Goal: Task Accomplishment & Management: Complete application form

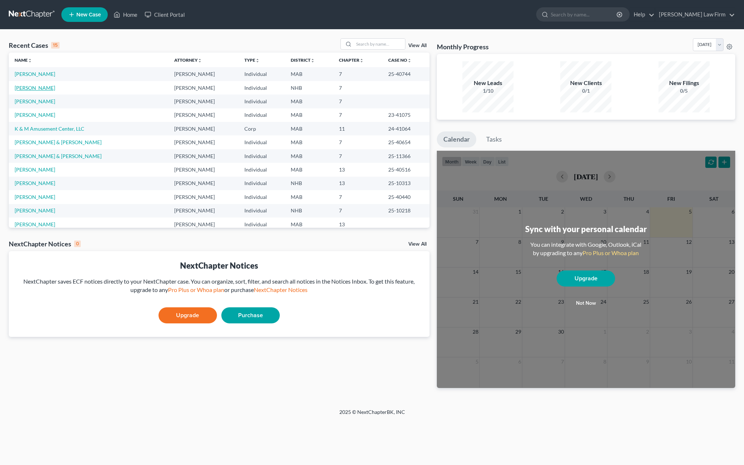
click at [33, 89] on link "[PERSON_NAME]" at bounding box center [35, 88] width 41 height 6
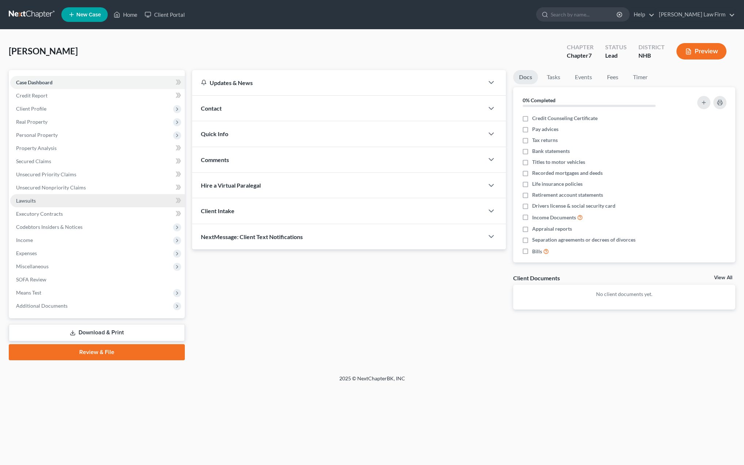
click at [33, 202] on span "Lawsuits" at bounding box center [26, 201] width 20 height 6
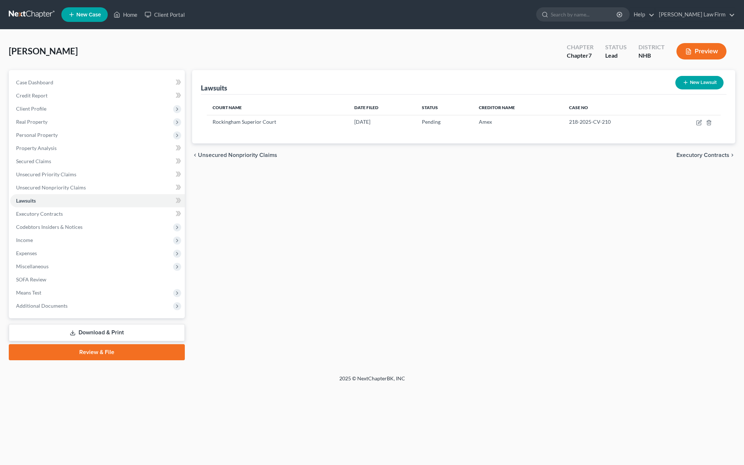
click at [689, 79] on button "New Lawsuit" at bounding box center [700, 83] width 48 height 14
select select "0"
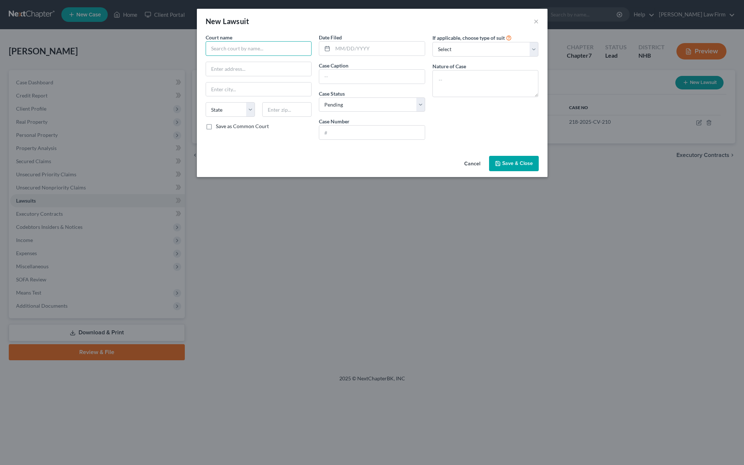
click at [236, 53] on input "text" at bounding box center [259, 48] width 106 height 15
click at [236, 60] on div "10th Circuit District Division SALEM" at bounding box center [254, 61] width 84 height 7
type input "10th Circuit District Division SALEM"
type input "Geremonty Drive"
type input "[GEOGRAPHIC_DATA]"
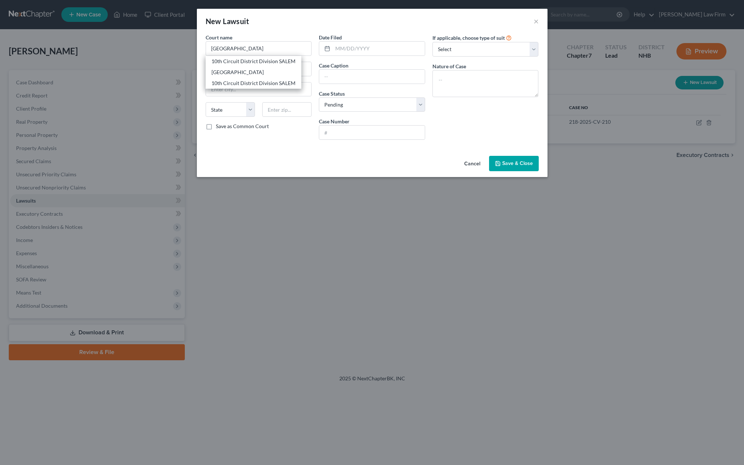
select select "32"
type input "03079"
select select "4"
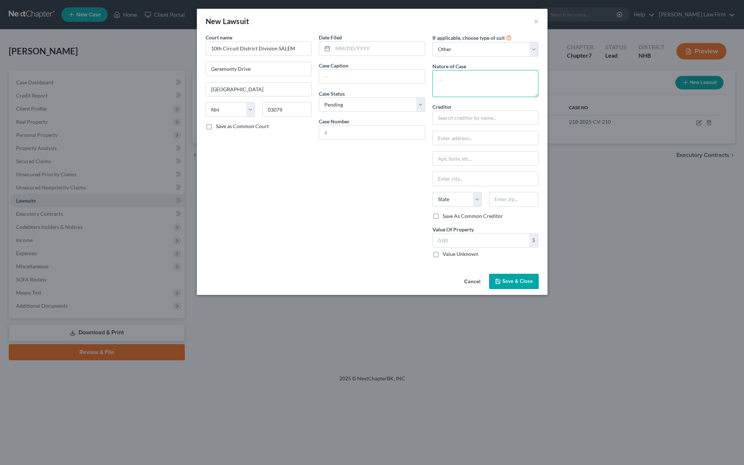
click at [446, 81] on textarea at bounding box center [486, 83] width 106 height 27
type textarea "civil collection"
click at [344, 48] on input "text" at bounding box center [379, 49] width 92 height 14
type input "[DATE]"
click at [344, 78] on input "text" at bounding box center [372, 77] width 106 height 14
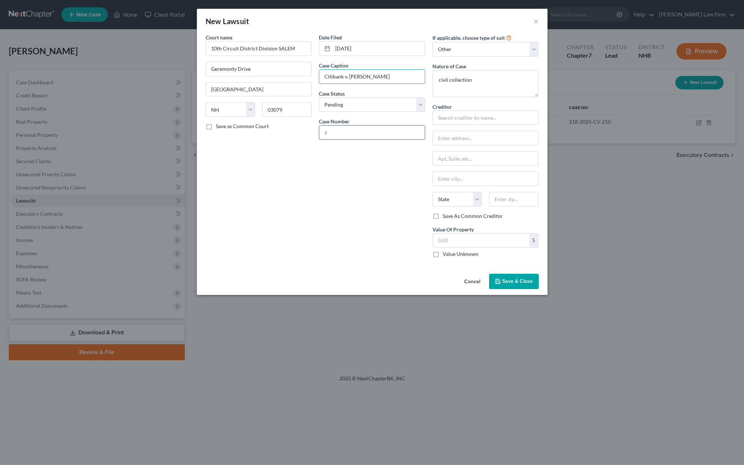
type input "Citibank v. [PERSON_NAME]"
click at [351, 134] on input "text" at bounding box center [372, 133] width 106 height 14
type input "473-2025-CV-130"
click at [450, 121] on input "text" at bounding box center [486, 118] width 106 height 15
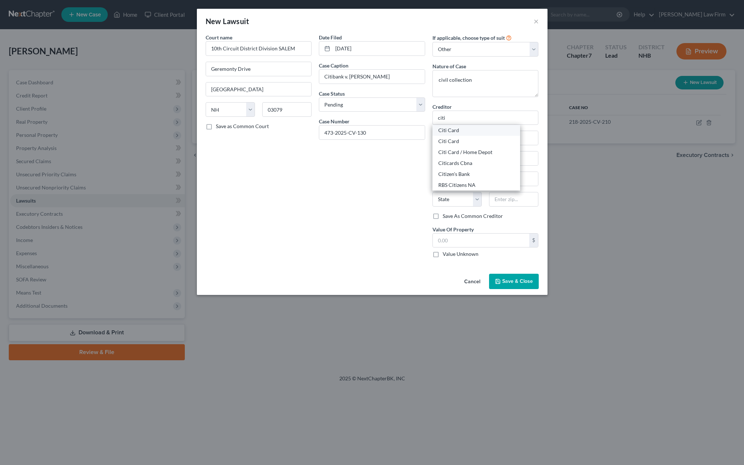
click at [448, 134] on div "Citi Card" at bounding box center [476, 130] width 76 height 7
type input "Citi Card"
type input "P O Box 790040"
type input "36179"
click at [461, 121] on input "Citi Card" at bounding box center [486, 118] width 106 height 15
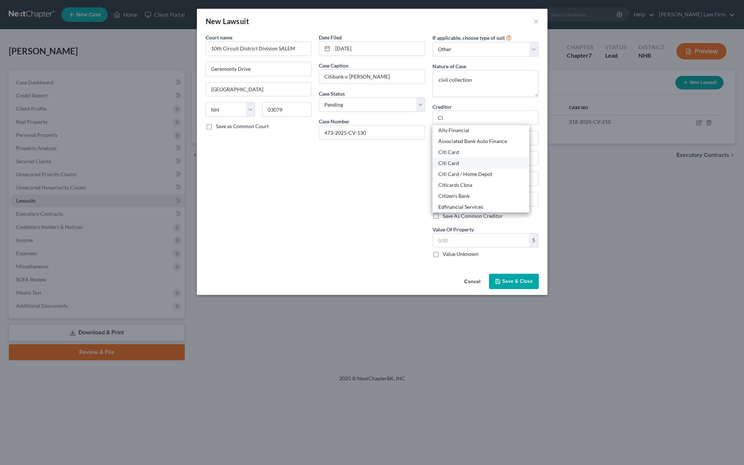
click at [459, 167] on div "Citi Card" at bounding box center [480, 163] width 85 height 7
type input "Citi Card"
type input "Saint Louis"
select select "26"
type input "63179"
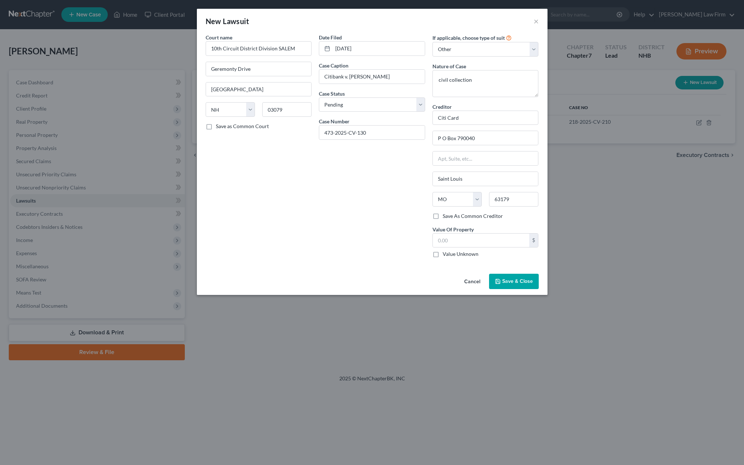
click at [443, 254] on label "Value Unknown" at bounding box center [461, 254] width 36 height 7
click at [446, 254] on input "Value Unknown" at bounding box center [448, 253] width 5 height 5
checkbox input "true"
type input "0.00"
click at [517, 284] on span "Save & Close" at bounding box center [517, 281] width 31 height 6
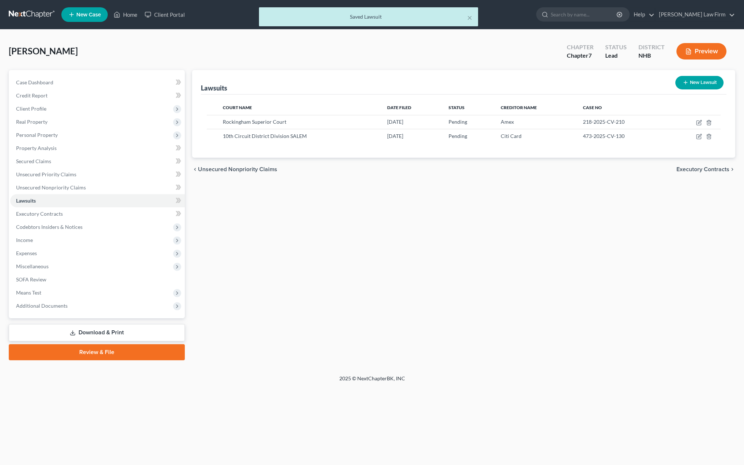
click at [688, 86] on button "New Lawsuit" at bounding box center [700, 83] width 48 height 14
select select "0"
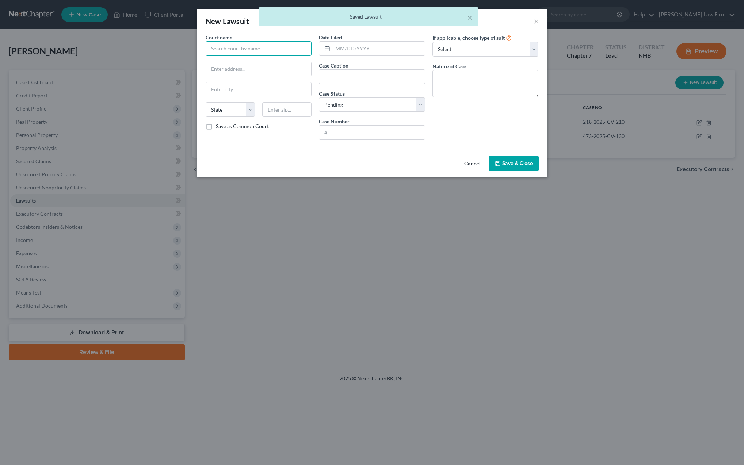
click at [242, 53] on input "text" at bounding box center [259, 48] width 106 height 15
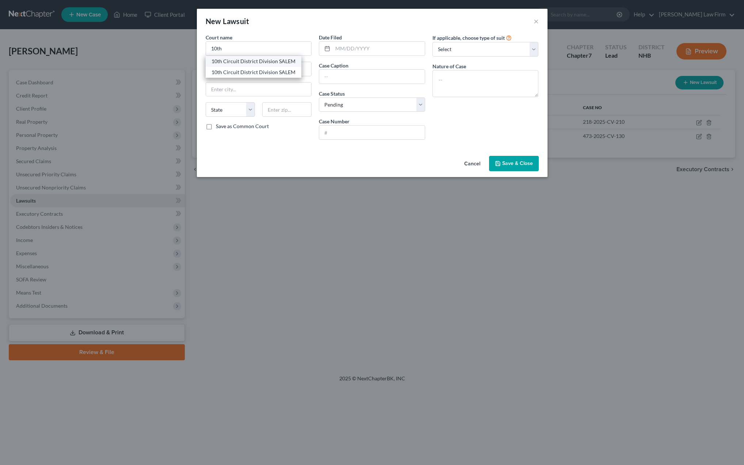
click at [232, 61] on div "10th Circuit District Division SALEM" at bounding box center [254, 61] width 84 height 7
type input "10th Circuit District Division SALEM"
type input "Geremonty Drive"
type input "[GEOGRAPHIC_DATA]"
select select "32"
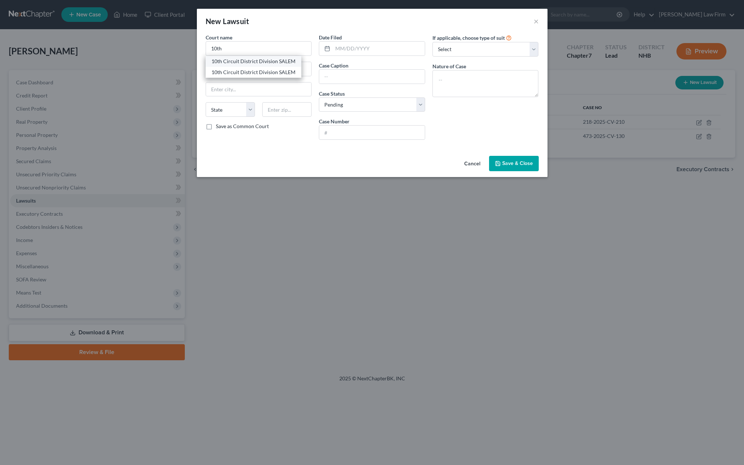
type input "03079"
click at [335, 50] on input "text" at bounding box center [379, 49] width 92 height 14
type input "[DATE]"
click at [356, 79] on input "text" at bounding box center [372, 77] width 106 height 14
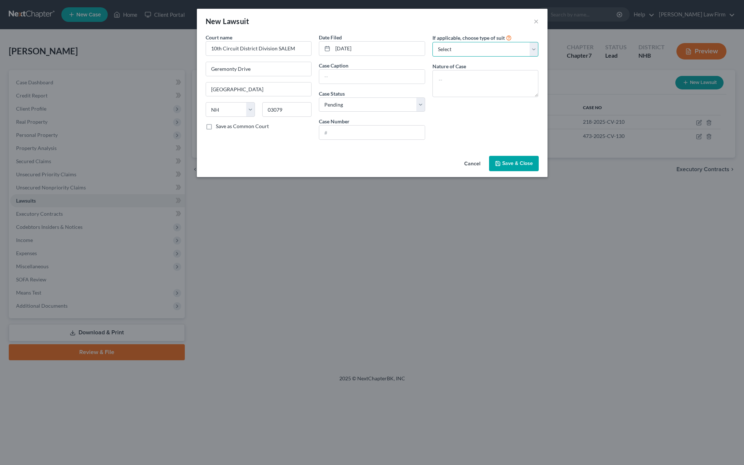
select select "4"
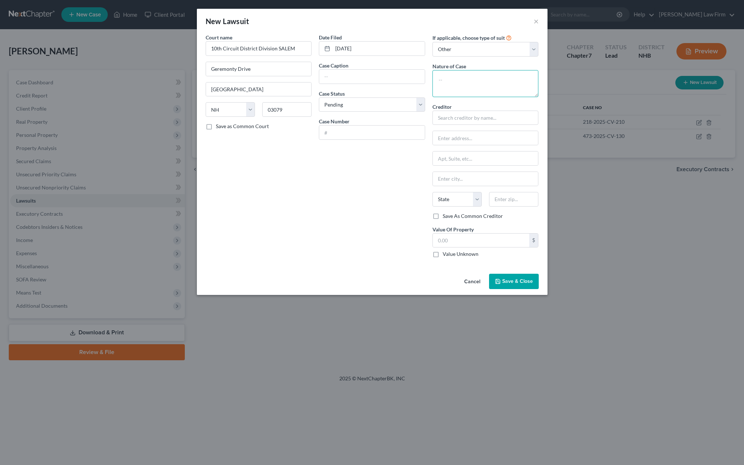
click at [467, 81] on textarea at bounding box center [486, 83] width 106 height 27
type textarea "civil collection"
click at [445, 121] on input "text" at bounding box center [486, 118] width 106 height 15
click at [442, 142] on div "Citi Card" at bounding box center [476, 141] width 76 height 7
type input "Citi Card"
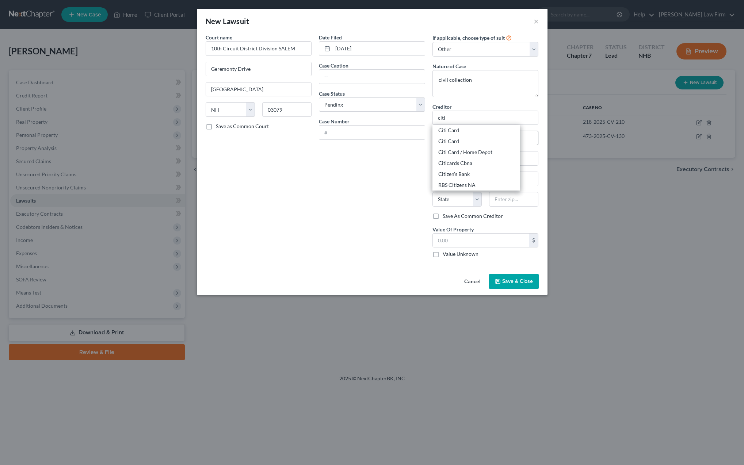
type input "P O Box 790040"
type input "Saint Louis"
select select "26"
type input "63179"
click at [443, 255] on label "Value Unknown" at bounding box center [461, 254] width 36 height 7
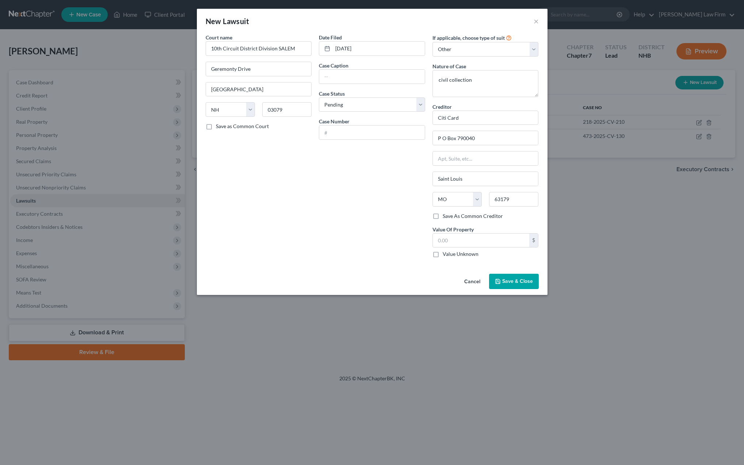
click at [446, 255] on input "Value Unknown" at bounding box center [448, 253] width 5 height 5
checkbox input "true"
type input "0.00"
click at [334, 79] on input "text" at bounding box center [372, 77] width 106 height 14
type input "Citibank v. [PERSON_NAME]"
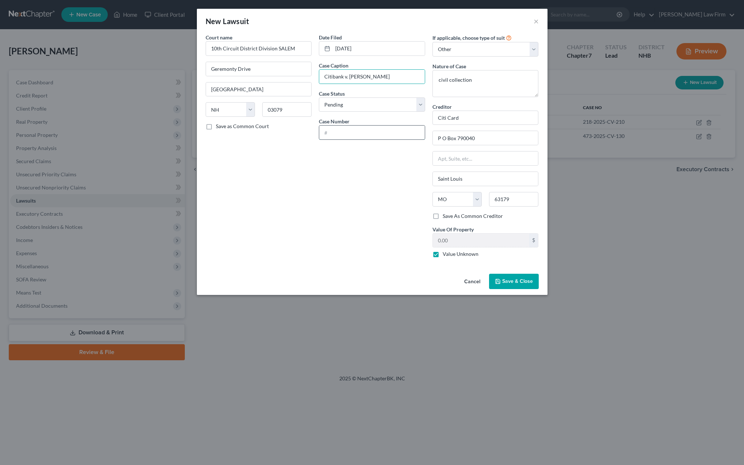
click at [332, 135] on input "text" at bounding box center [372, 133] width 106 height 14
type input "473-2025-CV-127"
click at [508, 281] on span "Save & Close" at bounding box center [517, 281] width 31 height 6
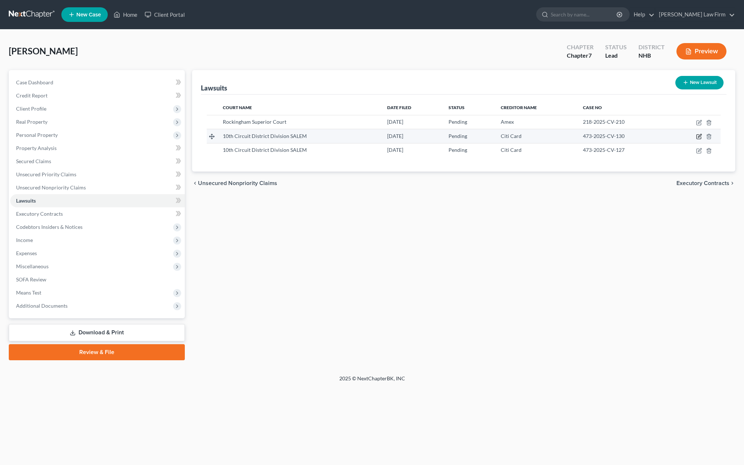
click at [698, 136] on icon "button" at bounding box center [699, 137] width 6 height 6
select select "32"
select select "0"
select select "4"
select select "26"
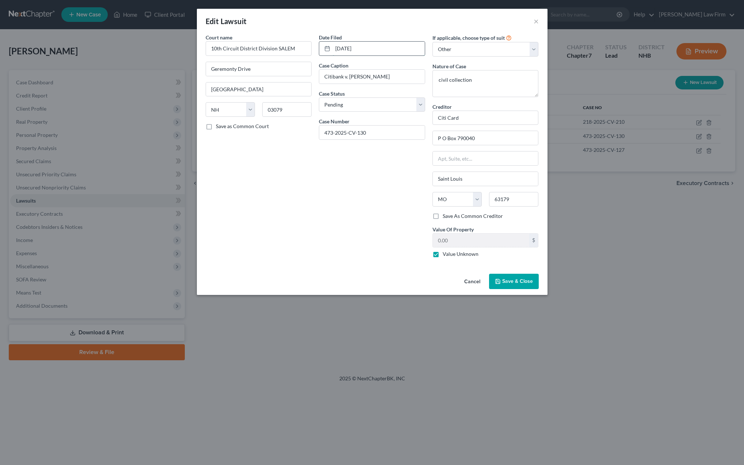
click at [349, 50] on input "[DATE]" at bounding box center [379, 49] width 92 height 14
type input "[DATE]"
click at [515, 285] on button "Save & Close" at bounding box center [514, 281] width 50 height 15
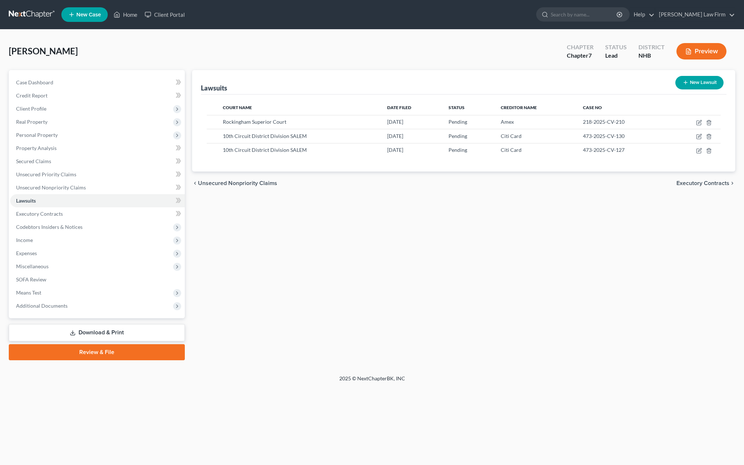
click at [95, 335] on link "Download & Print" at bounding box center [97, 332] width 176 height 17
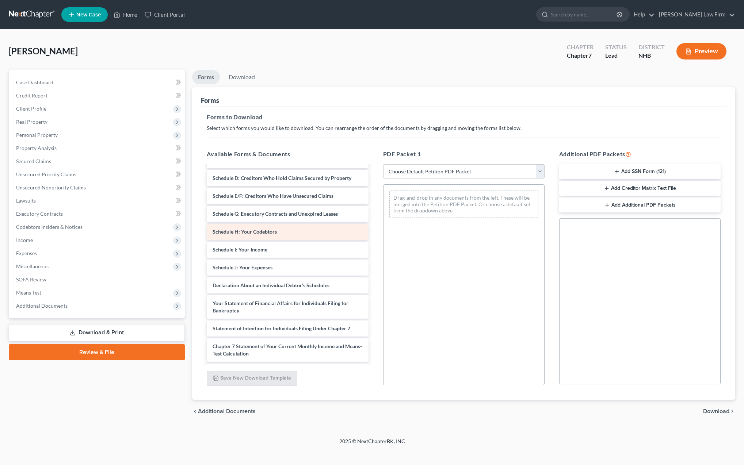
scroll to position [68, 0]
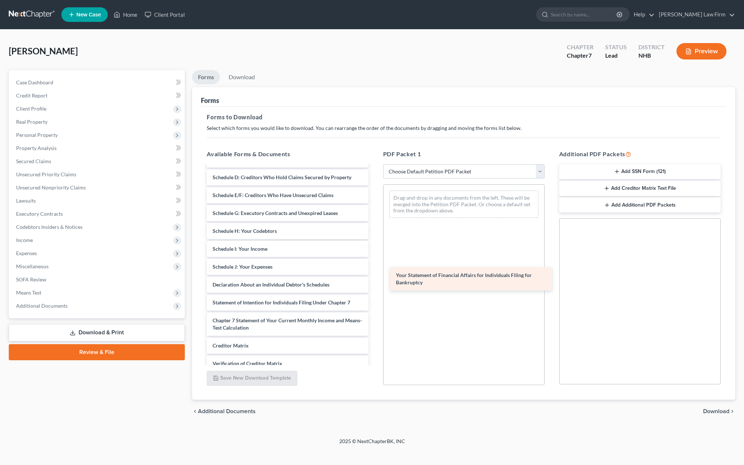
drag, startPoint x: 247, startPoint y: 302, endPoint x: 432, endPoint y: 275, distance: 186.4
click at [374, 275] on div "Your Statement of Financial Affairs for Individuals Filing for Bankruptcy Volun…" at bounding box center [287, 256] width 173 height 317
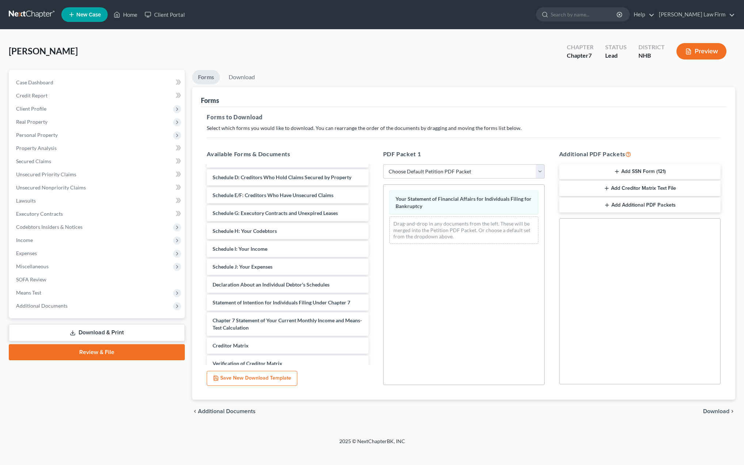
click at [711, 412] on span "Download" at bounding box center [716, 412] width 26 height 6
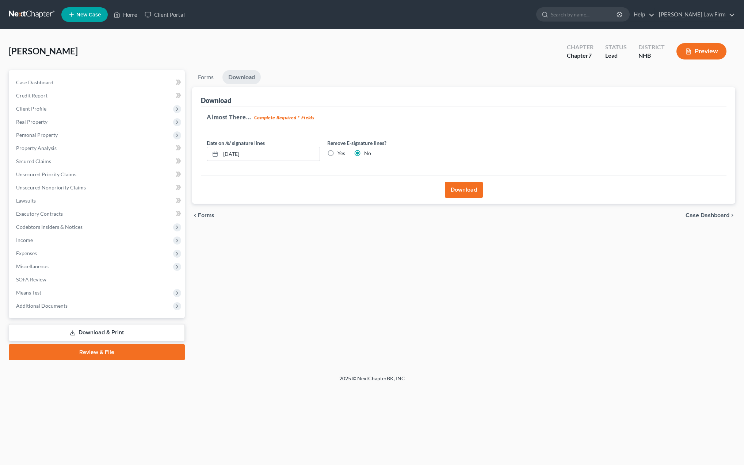
click at [467, 191] on button "Download" at bounding box center [464, 190] width 38 height 16
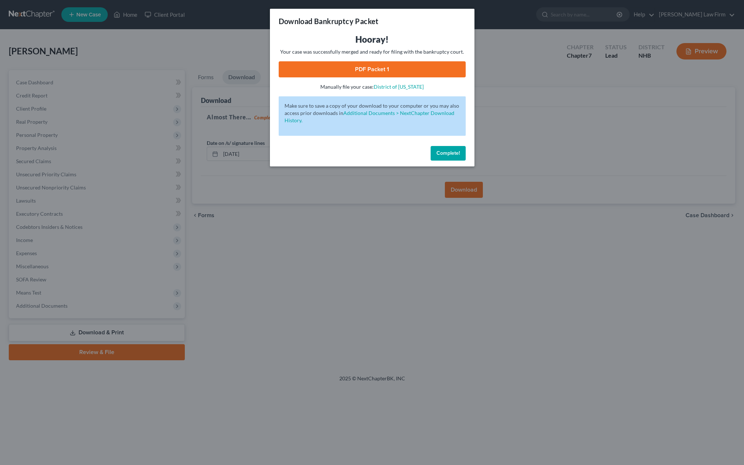
click at [369, 70] on link "PDF Packet 1" at bounding box center [372, 69] width 187 height 16
click at [453, 155] on span "Complete!" at bounding box center [448, 153] width 23 height 6
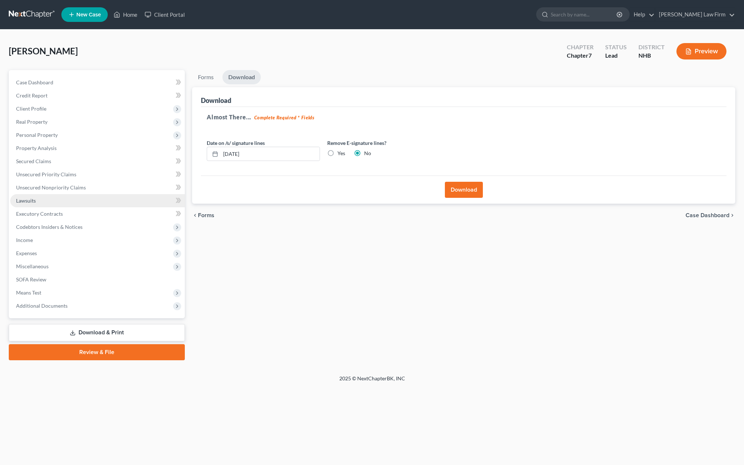
click at [35, 201] on span "Lawsuits" at bounding box center [26, 201] width 20 height 6
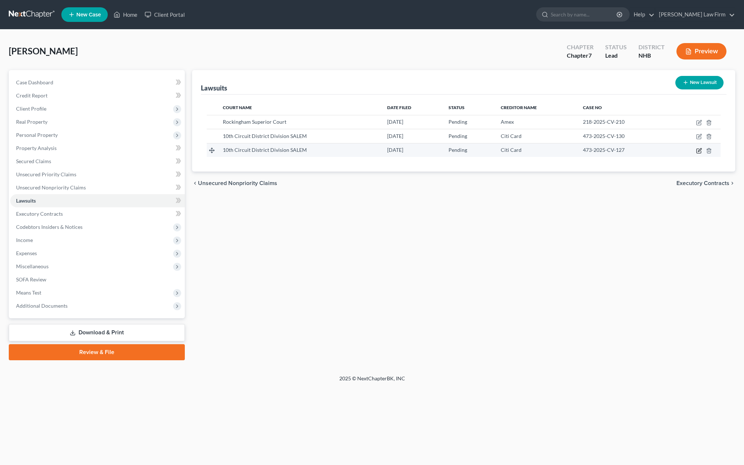
click at [699, 152] on icon "button" at bounding box center [699, 151] width 6 height 6
select select "32"
select select "0"
select select "4"
select select "26"
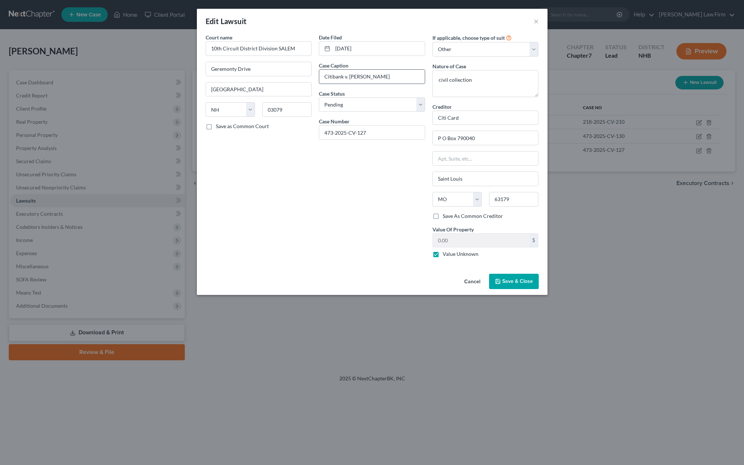
click at [352, 78] on input "Citibank v. [PERSON_NAME]" at bounding box center [372, 77] width 106 height 14
type input "Citibank v. [PERSON_NAME]"
click at [507, 281] on span "Save & Close" at bounding box center [517, 281] width 31 height 6
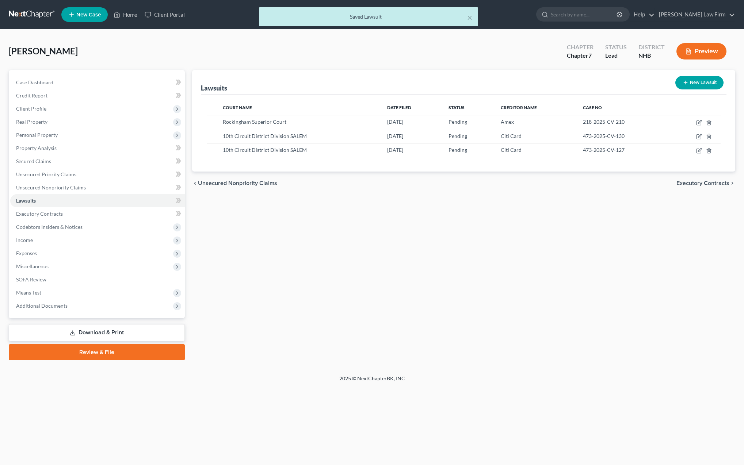
click at [86, 337] on link "Download & Print" at bounding box center [97, 332] width 176 height 17
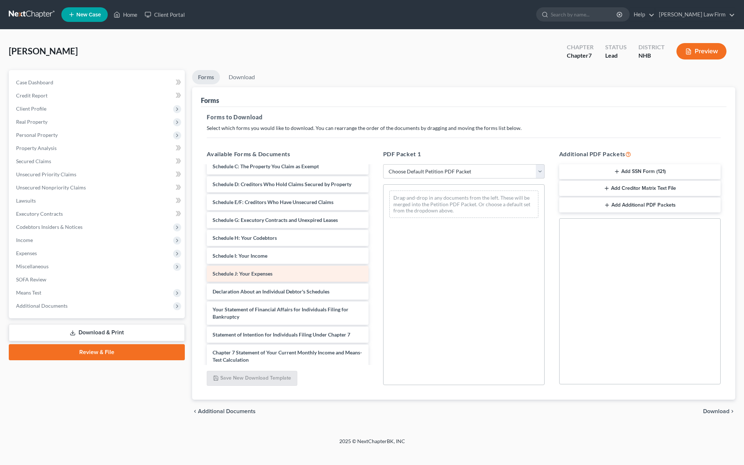
scroll to position [62, 0]
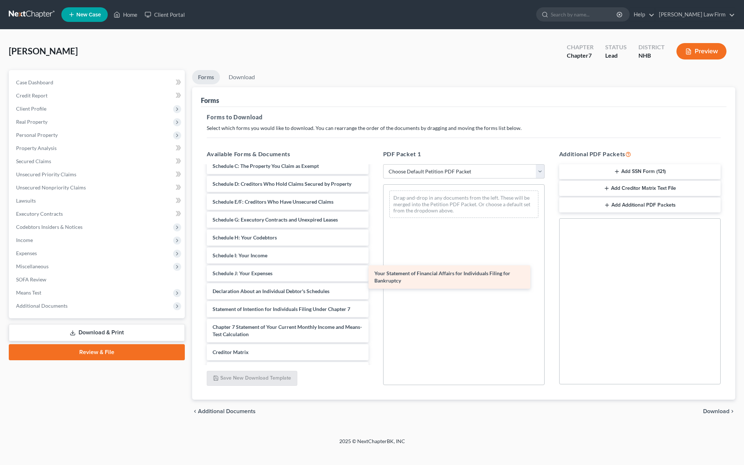
drag, startPoint x: 269, startPoint y: 309, endPoint x: 439, endPoint y: 268, distance: 174.9
click at [374, 268] on div "Your Statement of Financial Affairs for Individuals Filing for Bankruptcy Volun…" at bounding box center [287, 262] width 173 height 317
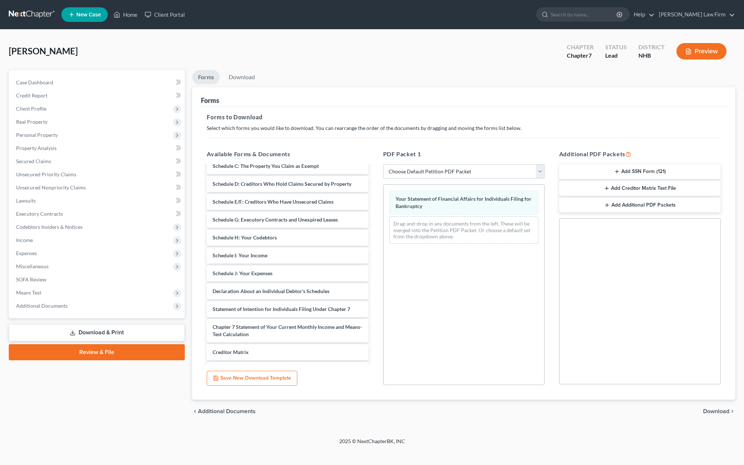
click at [707, 411] on span "Download" at bounding box center [716, 412] width 26 height 6
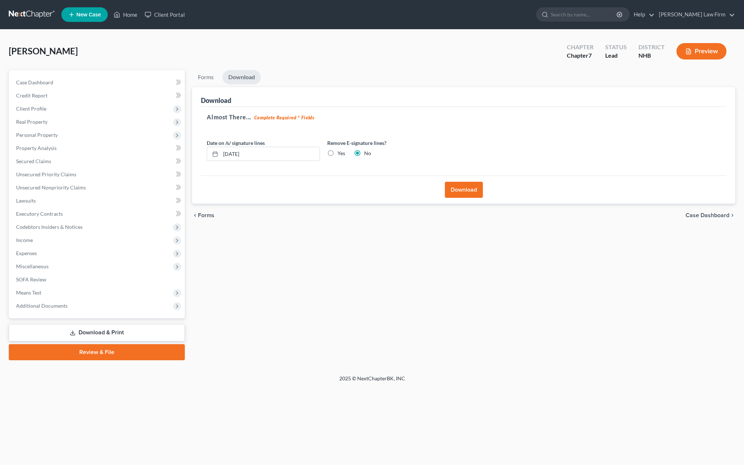
click at [455, 193] on button "Download" at bounding box center [464, 190] width 38 height 16
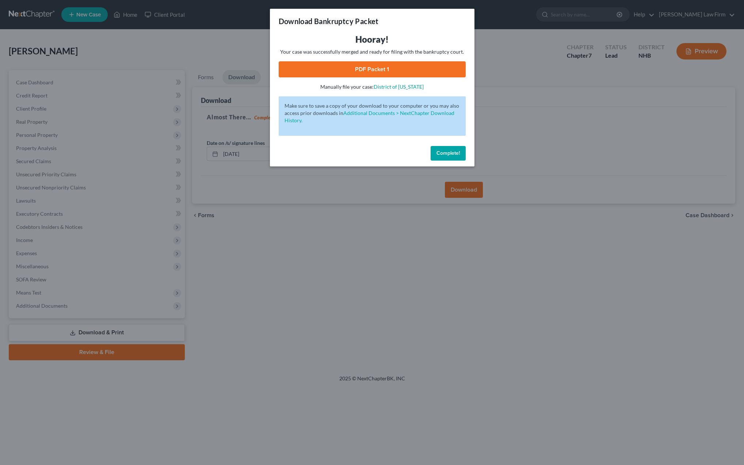
click at [378, 68] on link "PDF Packet 1" at bounding box center [372, 69] width 187 height 16
click at [446, 156] on button "Complete!" at bounding box center [448, 153] width 35 height 15
